Goal: Task Accomplishment & Management: Complete application form

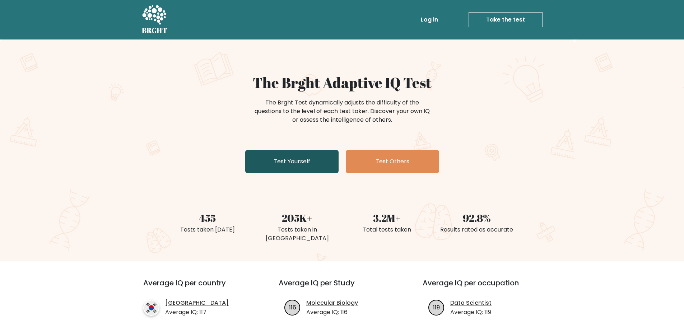
click at [274, 162] on link "Test Yourself" at bounding box center [291, 161] width 93 height 23
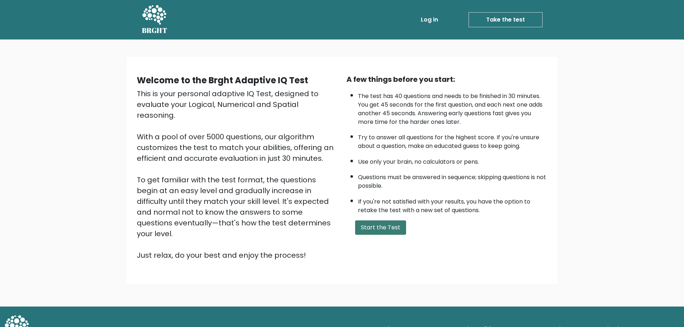
click at [390, 223] on button "Start the Test" at bounding box center [380, 227] width 51 height 14
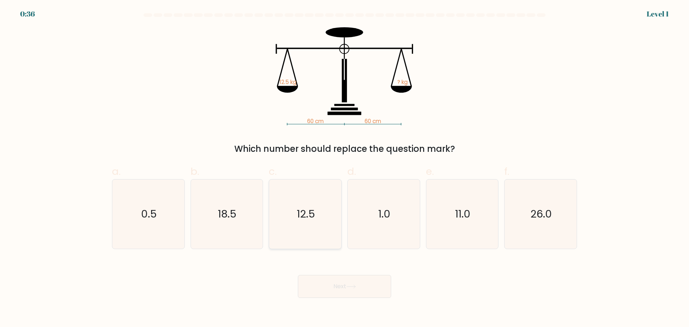
click at [314, 220] on text "12.5" at bounding box center [306, 214] width 18 height 14
click at [345, 168] on input "c. 12.5" at bounding box center [345, 166] width 0 height 5
radio input "true"
click at [370, 288] on button "Next" at bounding box center [344, 286] width 93 height 23
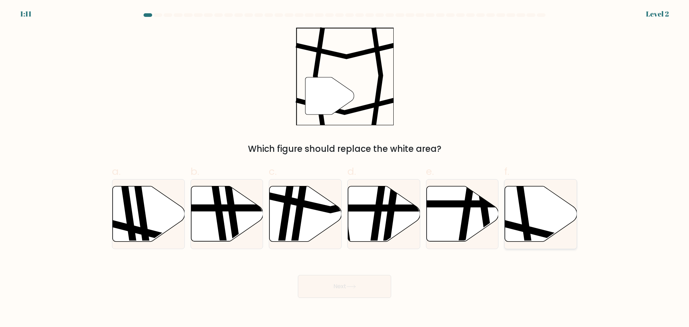
click at [519, 233] on icon at bounding box center [541, 213] width 72 height 55
click at [345, 168] on input "f." at bounding box center [345, 166] width 0 height 5
radio input "true"
click at [382, 285] on button "Next" at bounding box center [344, 286] width 93 height 23
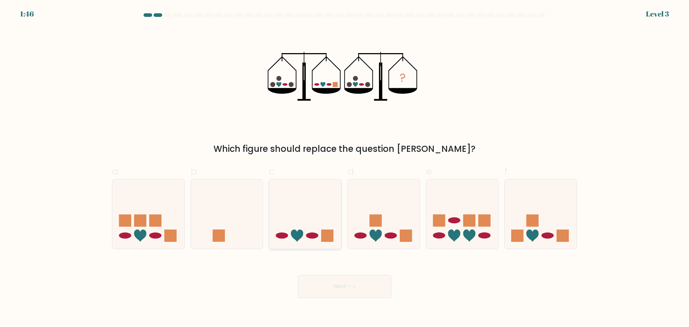
click at [321, 232] on icon at bounding box center [305, 214] width 72 height 60
click at [345, 168] on input "c." at bounding box center [345, 166] width 0 height 5
radio input "true"
click at [364, 288] on button "Next" at bounding box center [344, 286] width 93 height 23
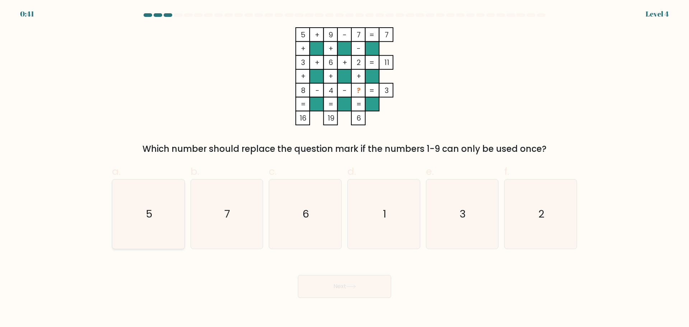
click at [170, 220] on icon "5" at bounding box center [148, 213] width 69 height 69
click at [345, 168] on input "a. 5" at bounding box center [345, 166] width 0 height 5
radio input "true"
click at [364, 294] on button "Next" at bounding box center [344, 286] width 93 height 23
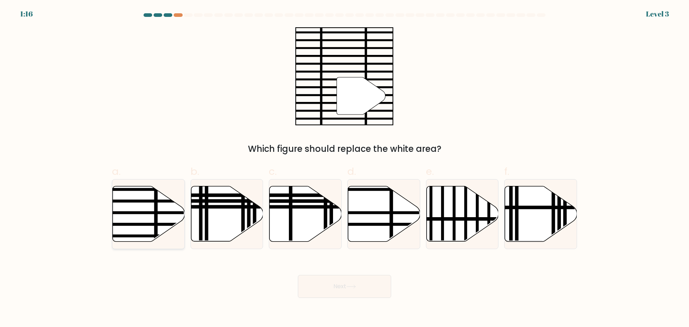
click at [134, 216] on icon at bounding box center [149, 213] width 72 height 55
click at [345, 168] on input "a." at bounding box center [345, 166] width 0 height 5
radio input "true"
click at [356, 285] on icon at bounding box center [351, 287] width 10 height 4
click at [361, 288] on button "Next" at bounding box center [344, 286] width 93 height 23
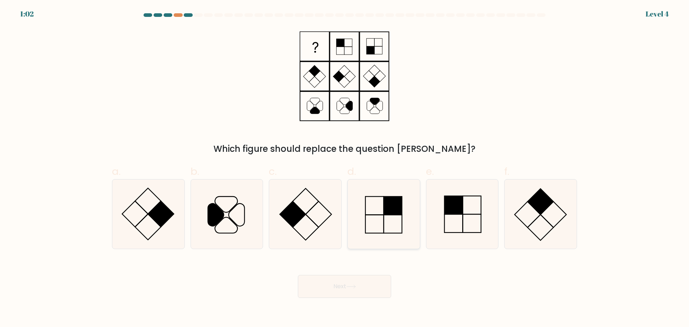
click at [371, 214] on icon at bounding box center [383, 213] width 69 height 69
click at [345, 168] on input "d." at bounding box center [345, 166] width 0 height 5
radio input "true"
click at [370, 290] on button "Next" at bounding box center [344, 286] width 93 height 23
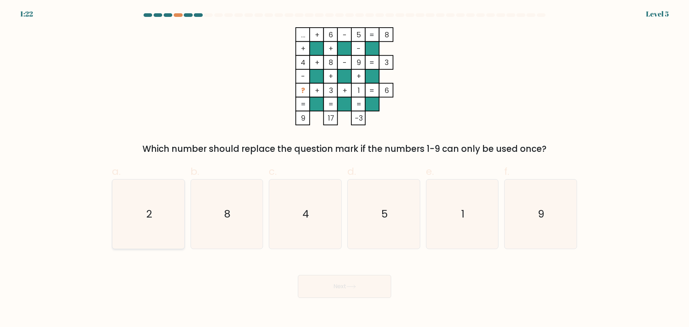
click at [146, 214] on text "2" at bounding box center [149, 214] width 6 height 14
click at [345, 168] on input "a. 2" at bounding box center [345, 166] width 0 height 5
radio input "true"
click at [374, 283] on button "Next" at bounding box center [344, 286] width 93 height 23
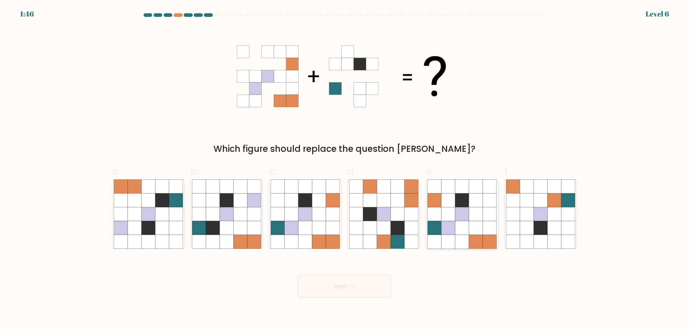
click at [445, 218] on icon at bounding box center [449, 214] width 14 height 14
click at [345, 168] on input "e." at bounding box center [345, 166] width 0 height 5
radio input "true"
click at [377, 287] on button "Next" at bounding box center [344, 286] width 93 height 23
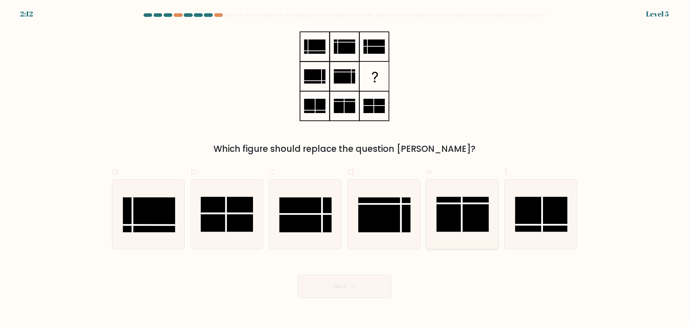
click at [468, 219] on rect at bounding box center [463, 214] width 52 height 35
click at [345, 168] on input "e." at bounding box center [345, 166] width 0 height 5
radio input "true"
click at [360, 293] on button "Next" at bounding box center [344, 286] width 93 height 23
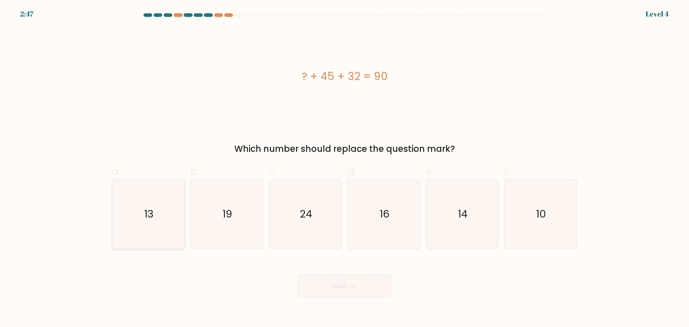
click at [163, 222] on icon "13" at bounding box center [148, 213] width 69 height 69
click at [345, 168] on input "a. 13" at bounding box center [345, 166] width 0 height 5
radio input "true"
click at [336, 286] on button "Next" at bounding box center [344, 286] width 93 height 23
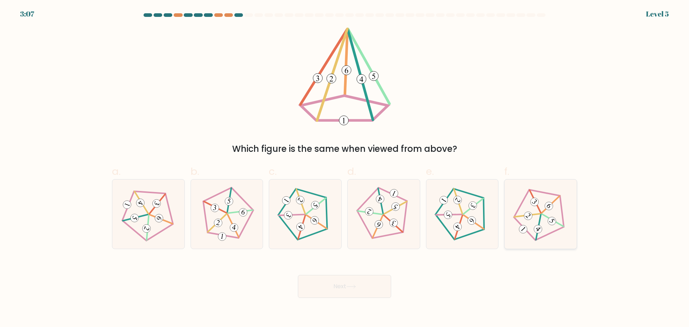
click at [542, 210] on icon at bounding box center [540, 213] width 55 height 55
click at [345, 168] on input "f." at bounding box center [345, 166] width 0 height 5
radio input "true"
click at [320, 292] on button "Next" at bounding box center [344, 286] width 93 height 23
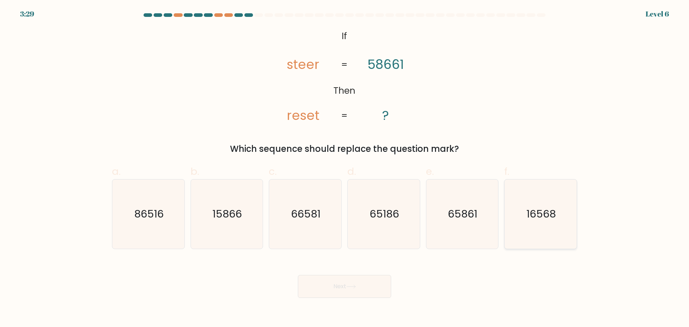
click at [544, 226] on icon "16568" at bounding box center [540, 213] width 69 height 69
click at [345, 168] on input "f. 16568" at bounding box center [345, 166] width 0 height 5
radio input "true"
drag, startPoint x: 374, startPoint y: 289, endPoint x: 367, endPoint y: 290, distance: 7.3
click at [371, 289] on button "Next" at bounding box center [344, 286] width 93 height 23
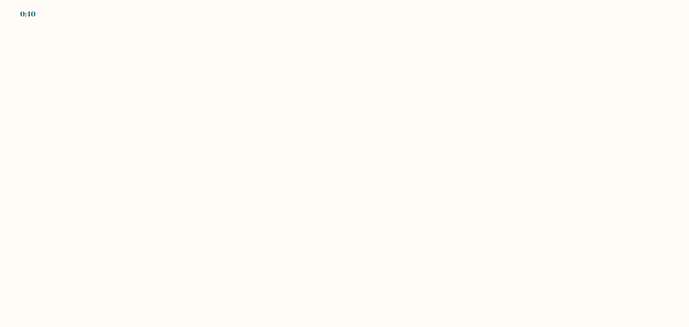
click at [158, 133] on body "0:40" at bounding box center [344, 163] width 689 height 327
